Goal: Navigation & Orientation: Find specific page/section

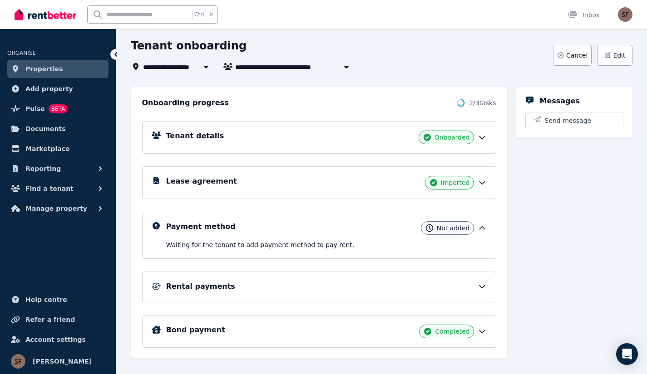
scroll to position [59, 0]
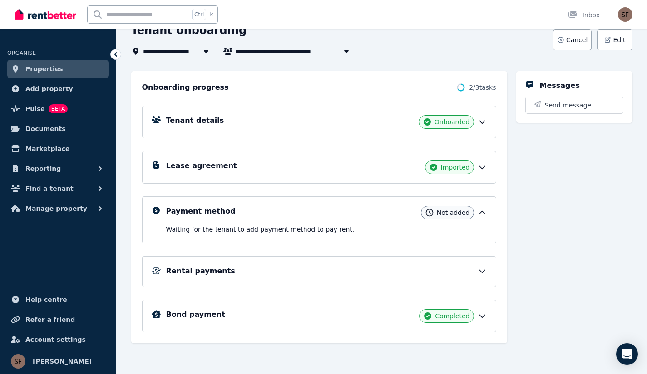
click at [342, 310] on div "Bond payment Completed" at bounding box center [326, 316] width 320 height 14
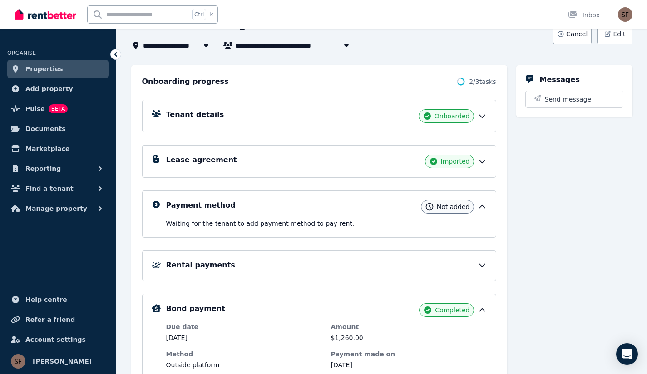
scroll to position [164, 0]
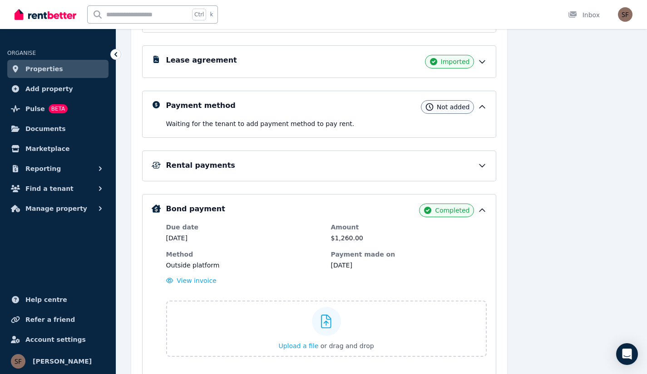
click at [33, 108] on span "Pulse" at bounding box center [35, 108] width 20 height 11
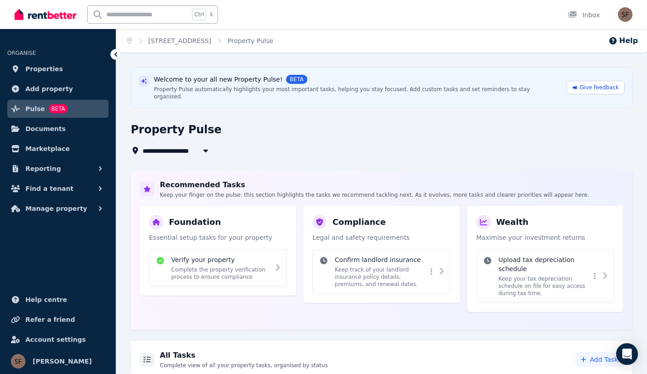
click at [41, 69] on span "Properties" at bounding box center [44, 69] width 38 height 11
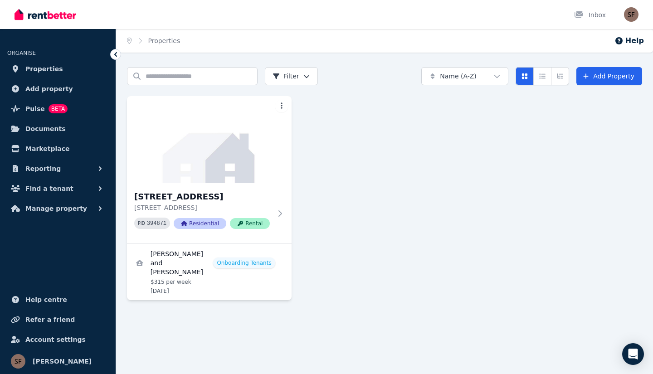
click at [186, 148] on img at bounding box center [209, 139] width 165 height 87
